Goal: Task Accomplishment & Management: Manage account settings

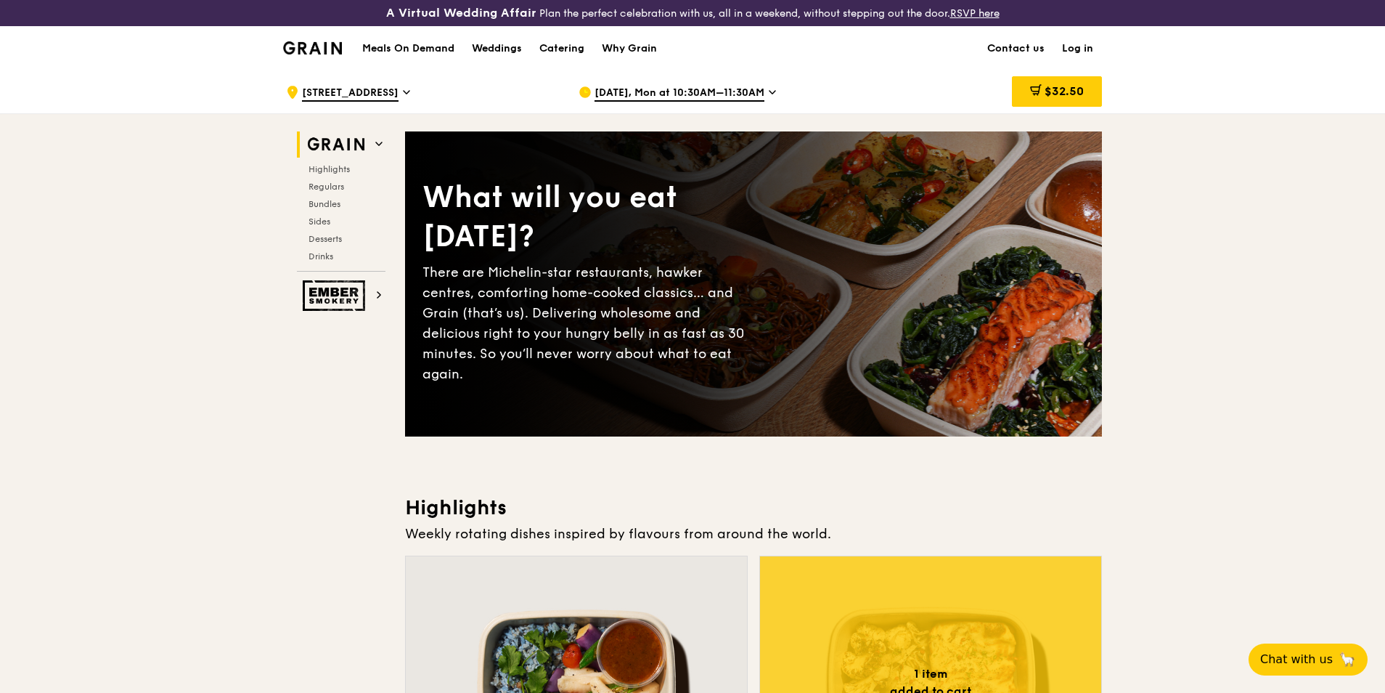
click at [1095, 46] on link "Log in" at bounding box center [1078, 49] width 49 height 44
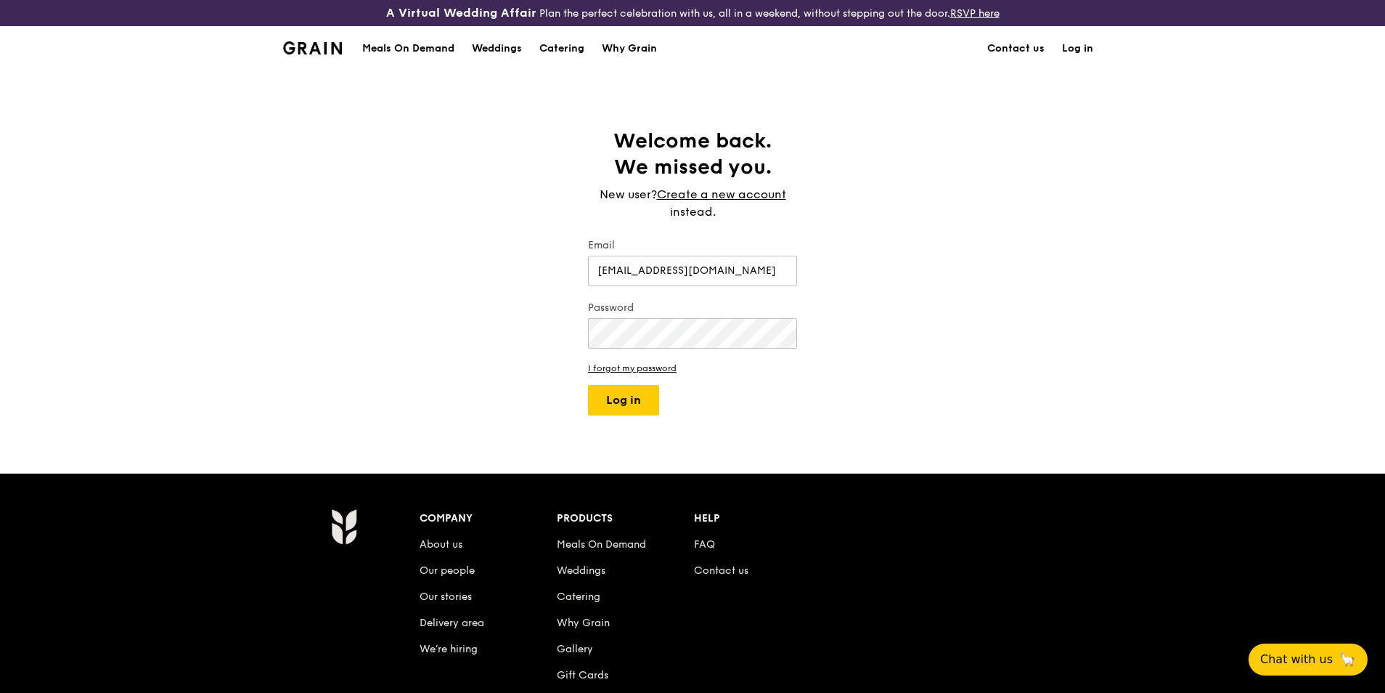
type input "[EMAIL_ADDRESS][DOMAIN_NAME]"
click at [588, 385] on button "Log in" at bounding box center [623, 400] width 71 height 30
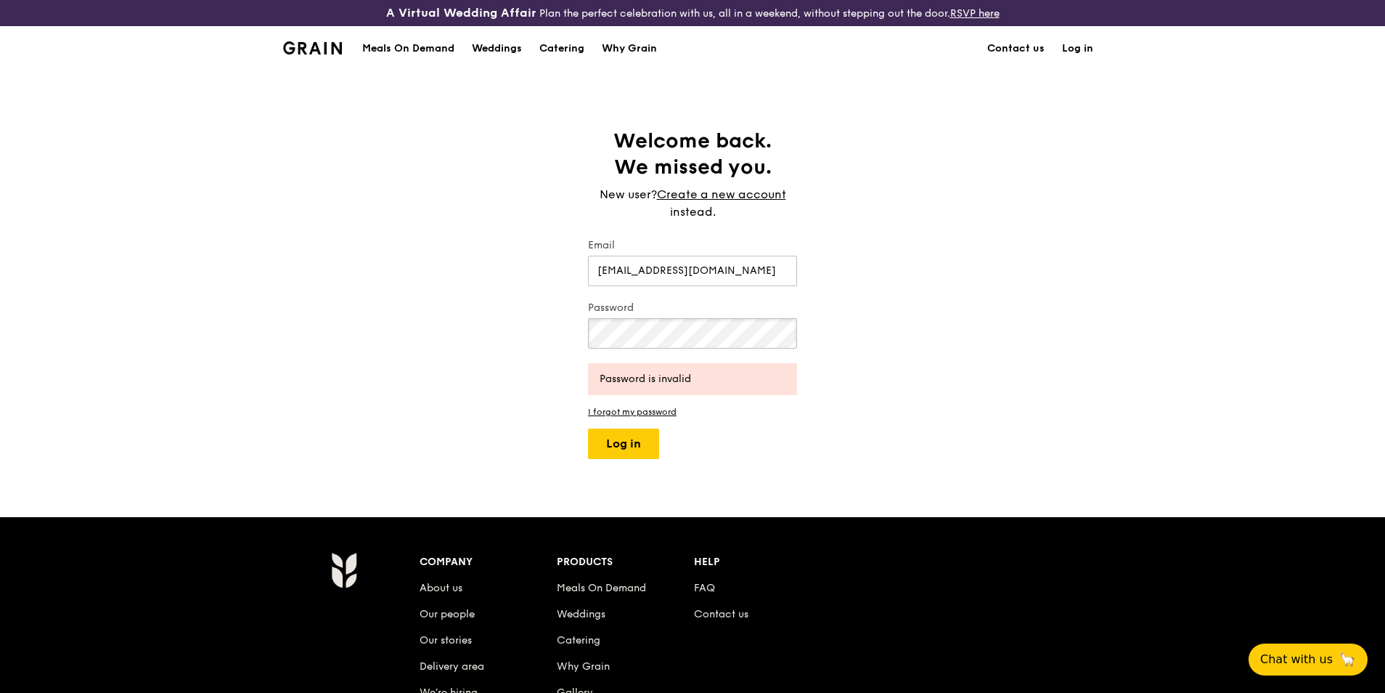
click at [306, 280] on div "Welcome back. We missed you. New user? Create a new account instead. Email [EMA…" at bounding box center [692, 293] width 1385 height 331
click at [588, 428] on button "Log in" at bounding box center [623, 443] width 71 height 30
click at [539, 306] on div "Welcome back. We missed you. New user? Create a new account instead. Email [EMA…" at bounding box center [692, 293] width 1385 height 331
click at [630, 448] on button "Log in" at bounding box center [623, 443] width 71 height 30
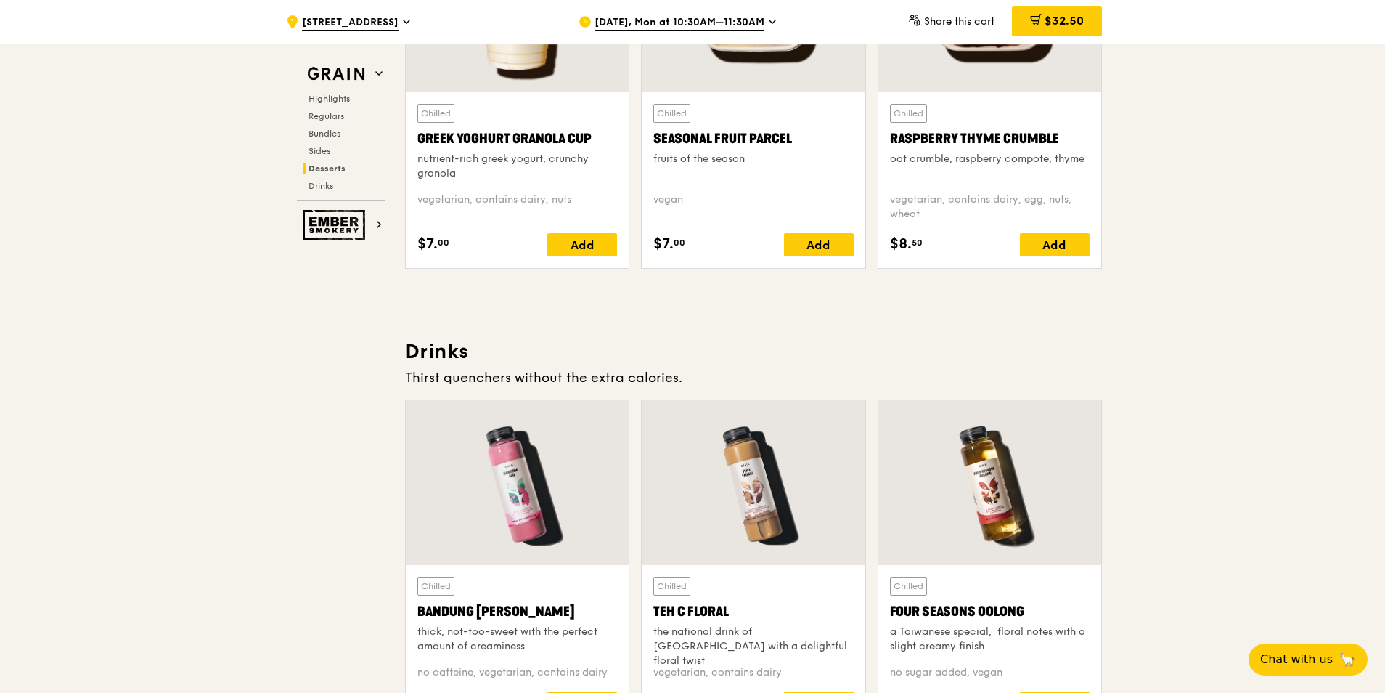
scroll to position [4792, 0]
